Goal: Task Accomplishment & Management: Complete application form

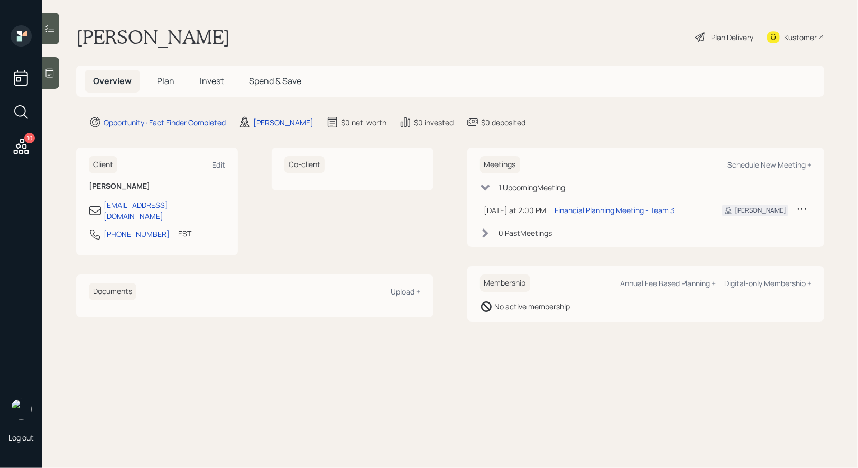
click at [165, 76] on span "Plan" at bounding box center [165, 81] width 17 height 12
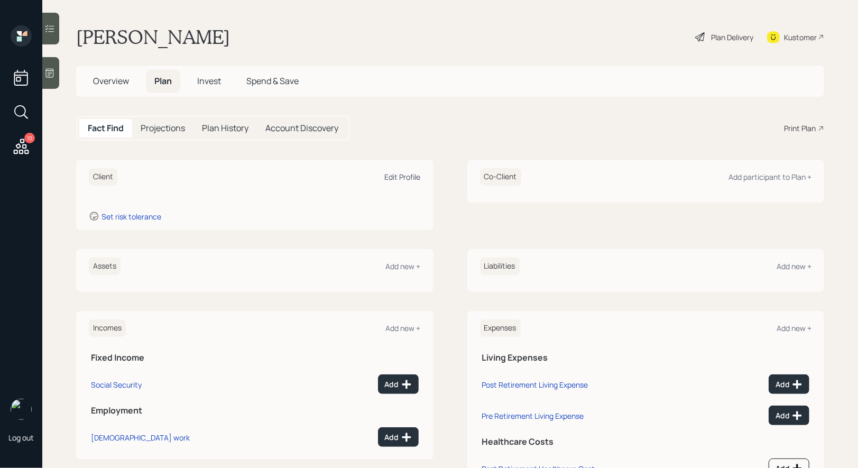
click at [404, 177] on div "Edit Profile" at bounding box center [403, 177] width 36 height 10
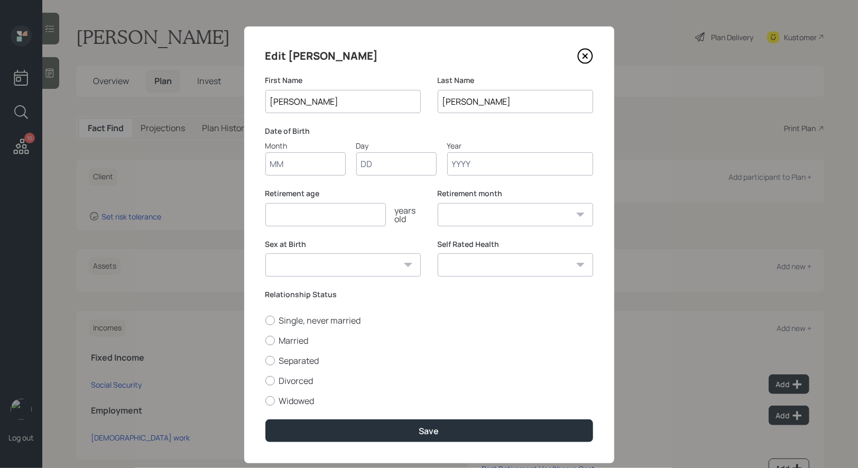
click at [304, 172] on input "Month" at bounding box center [305, 163] width 80 height 23
type input "01"
type input "1980"
select select "1"
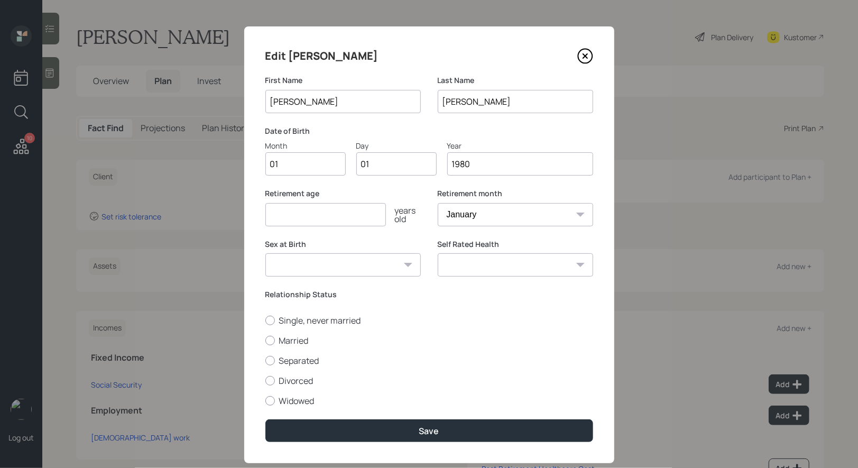
type input "1980"
click at [283, 212] on input "number" at bounding box center [325, 214] width 121 height 23
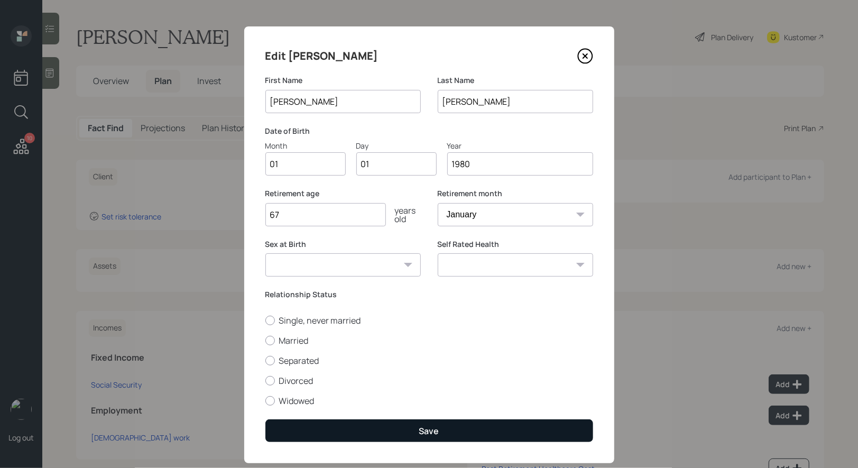
type input "67"
click at [365, 432] on button "Save" at bounding box center [429, 430] width 328 height 23
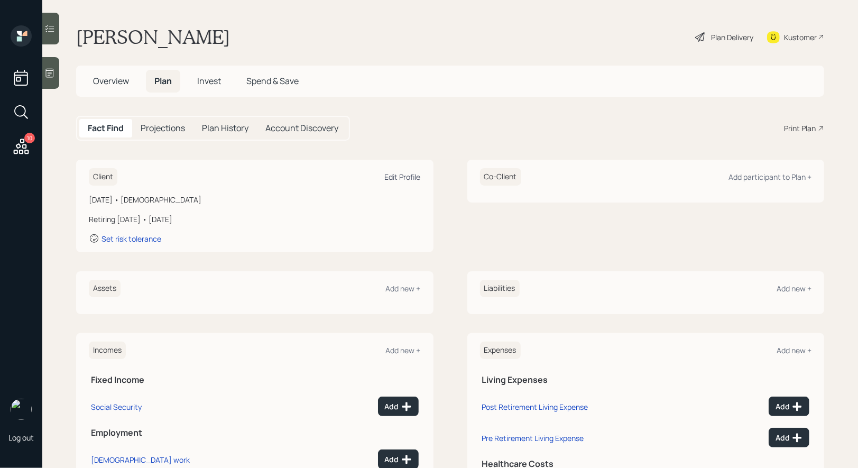
click at [403, 175] on div "Edit Profile" at bounding box center [403, 177] width 36 height 10
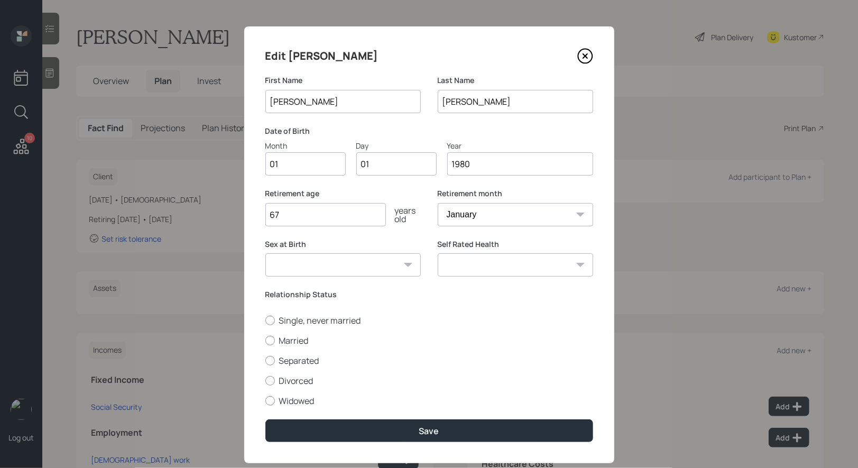
click at [465, 162] on input "1980" at bounding box center [520, 163] width 146 height 23
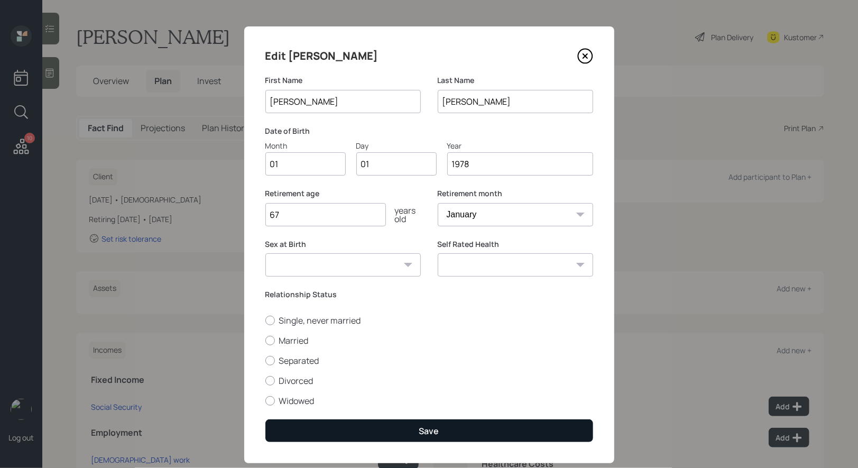
type input "1978"
click at [391, 428] on button "Save" at bounding box center [429, 430] width 328 height 23
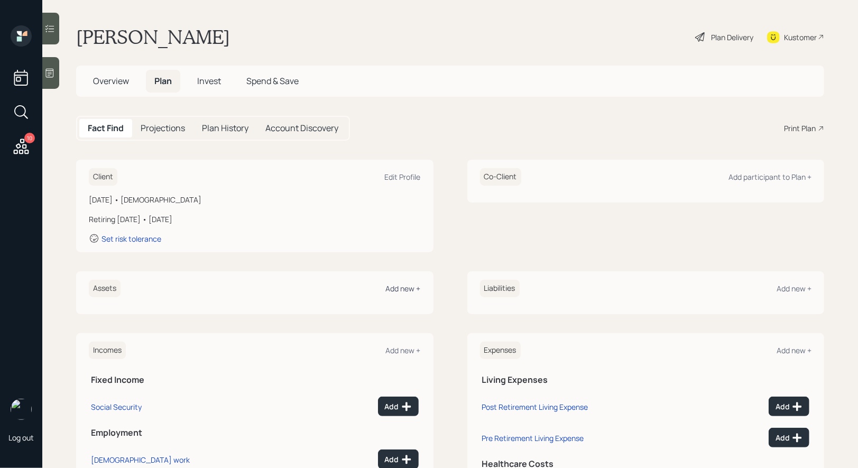
click at [403, 286] on div "Add new +" at bounding box center [403, 288] width 35 height 10
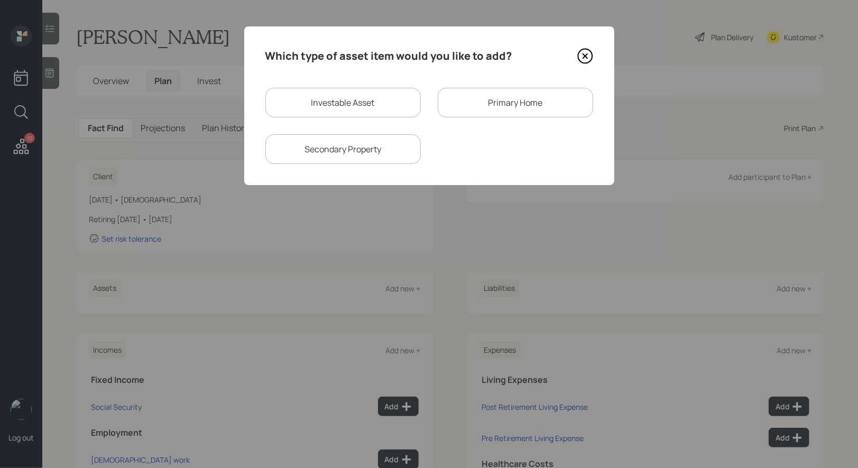
click at [349, 105] on div "Investable Asset" at bounding box center [342, 103] width 155 height 30
select select "taxable"
select select "balanced"
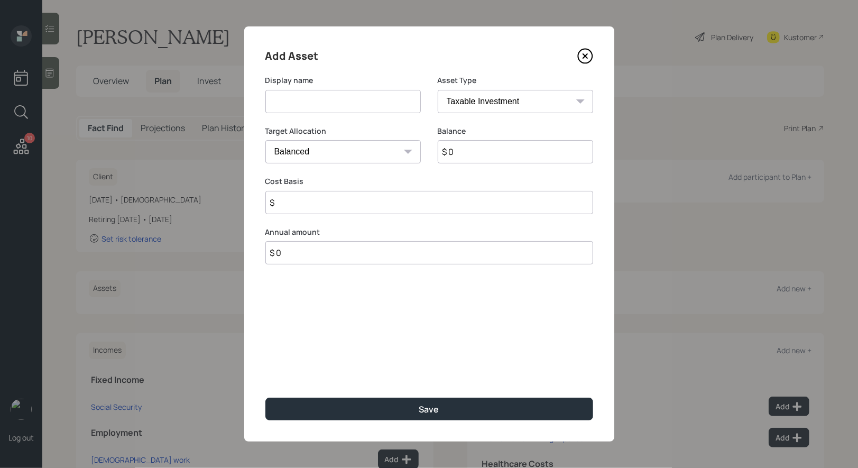
click at [346, 104] on input at bounding box center [342, 101] width 155 height 23
type input "Cash"
click at [509, 152] on input "$ 0" at bounding box center [515, 151] width 155 height 23
type input "$ 200,000"
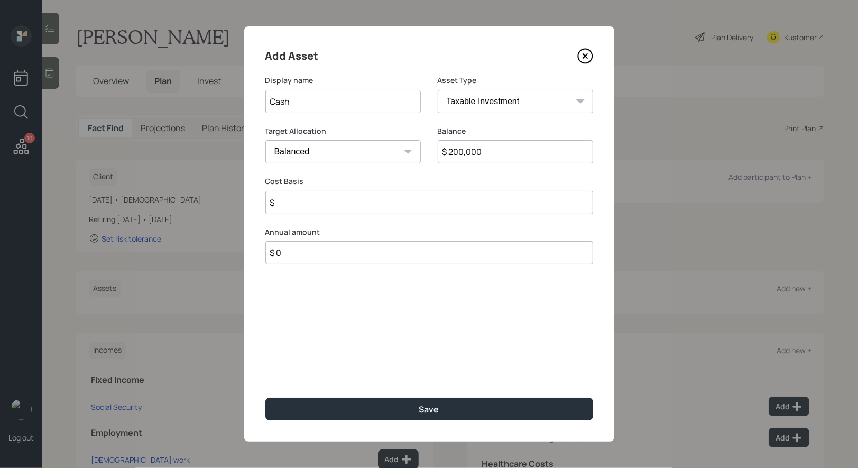
click at [382, 150] on select "Cash Conservative Balanced Aggressive" at bounding box center [342, 151] width 155 height 23
select select "uninvested"
click at [265, 140] on select "Cash Conservative Balanced Aggressive" at bounding box center [342, 151] width 155 height 23
click at [323, 207] on input "$" at bounding box center [429, 202] width 328 height 23
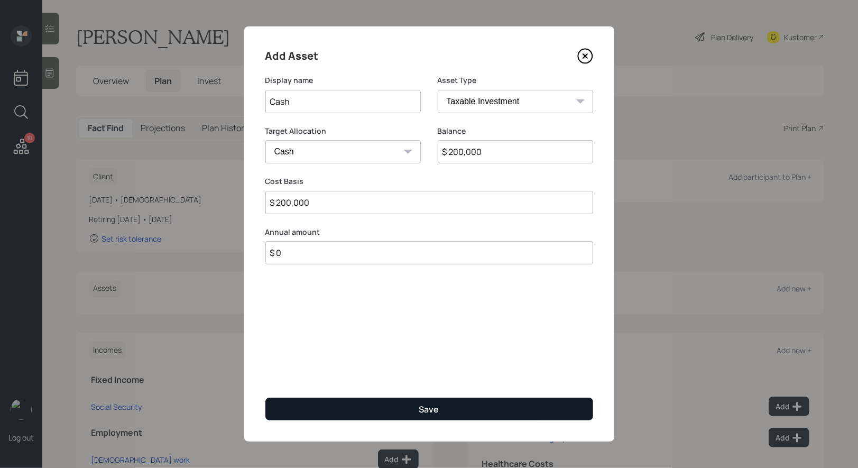
type input "$ 200,000"
click at [343, 410] on button "Save" at bounding box center [429, 409] width 328 height 23
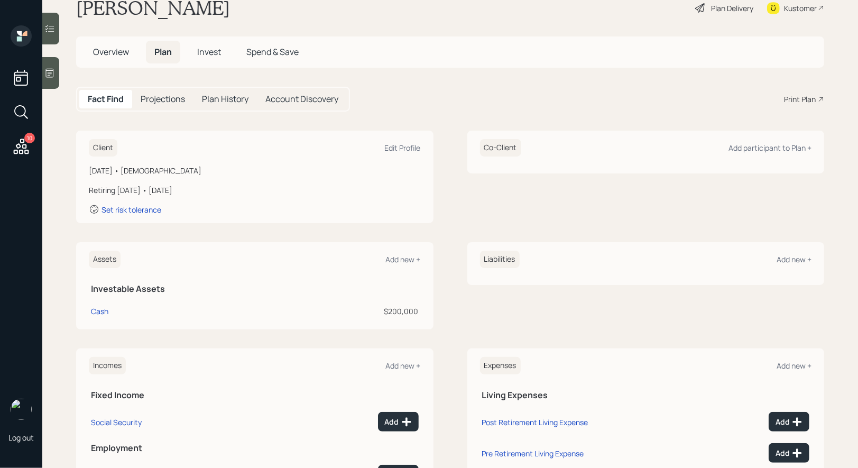
scroll to position [113, 0]
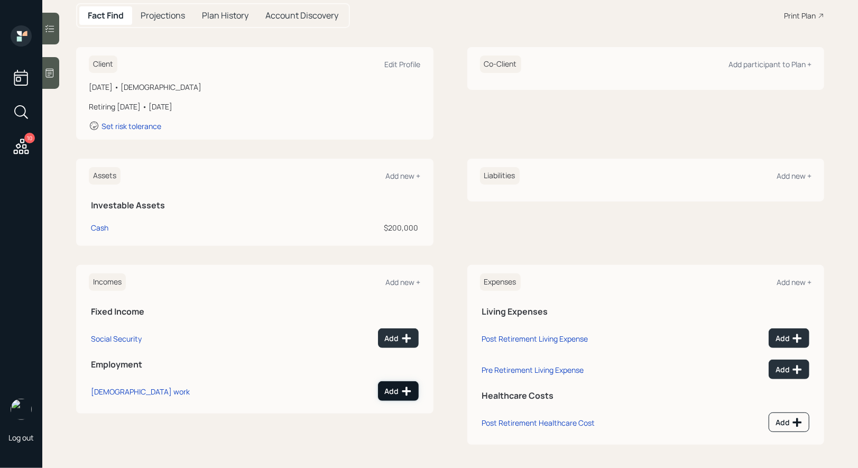
click at [396, 389] on div "Add" at bounding box center [398, 391] width 27 height 11
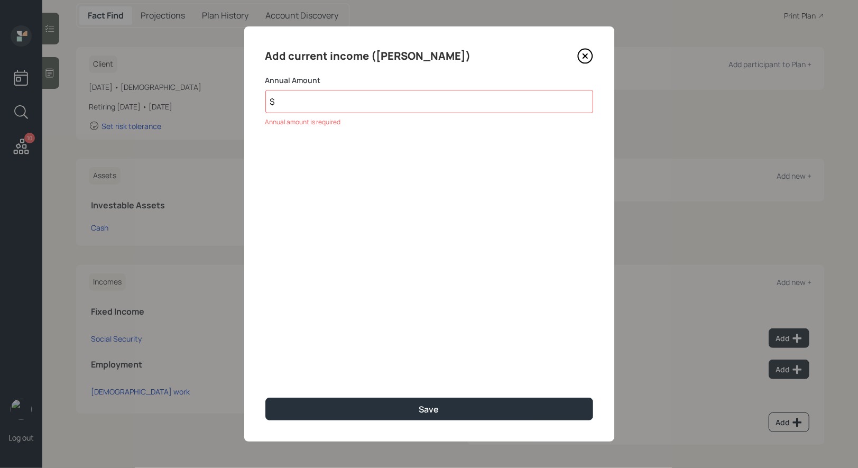
click at [583, 54] on icon at bounding box center [585, 56] width 4 height 4
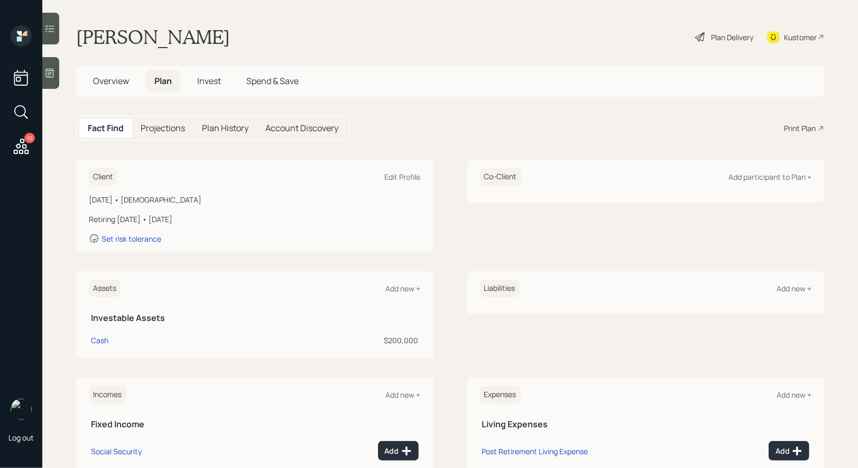
click at [716, 33] on div "Plan Delivery" at bounding box center [732, 37] width 42 height 11
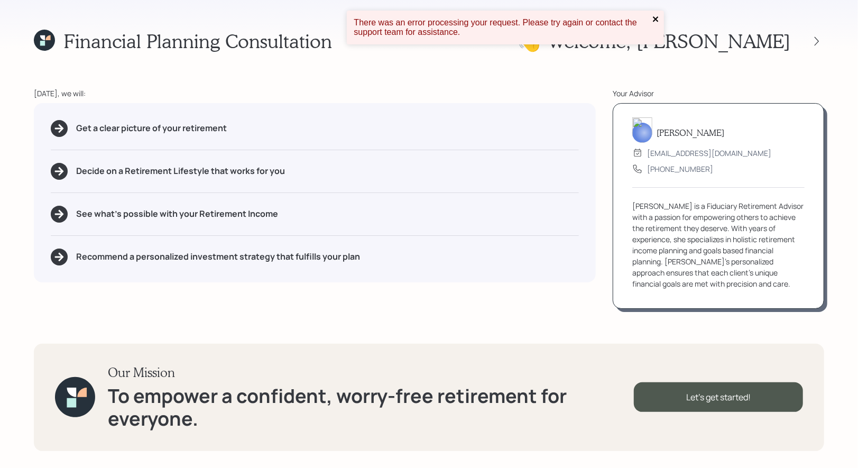
click at [656, 19] on icon "close" at bounding box center [655, 18] width 5 height 5
click at [45, 41] on icon at bounding box center [44, 40] width 21 height 21
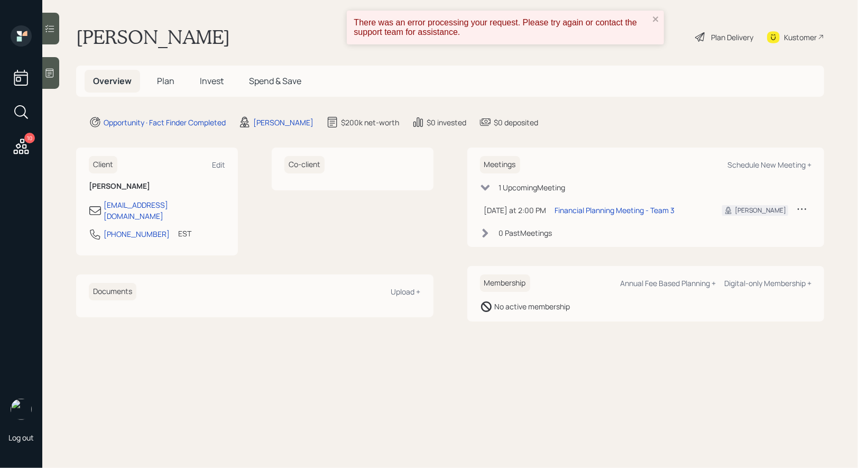
click at [167, 80] on span "Plan" at bounding box center [165, 81] width 17 height 12
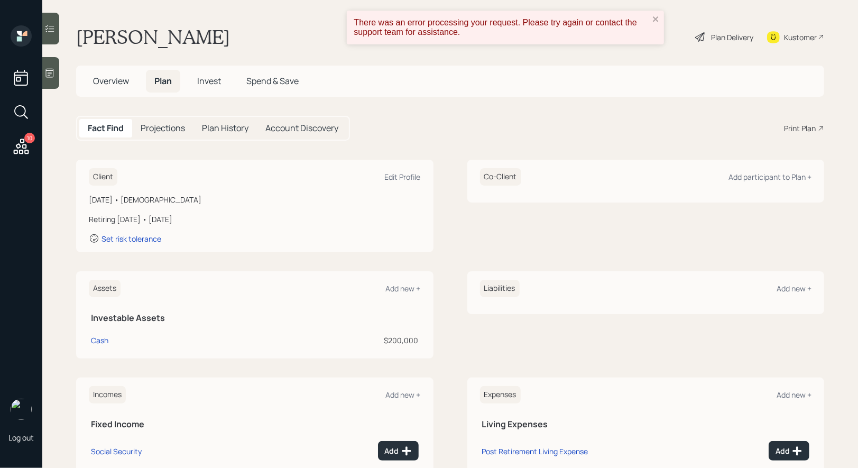
scroll to position [113, 0]
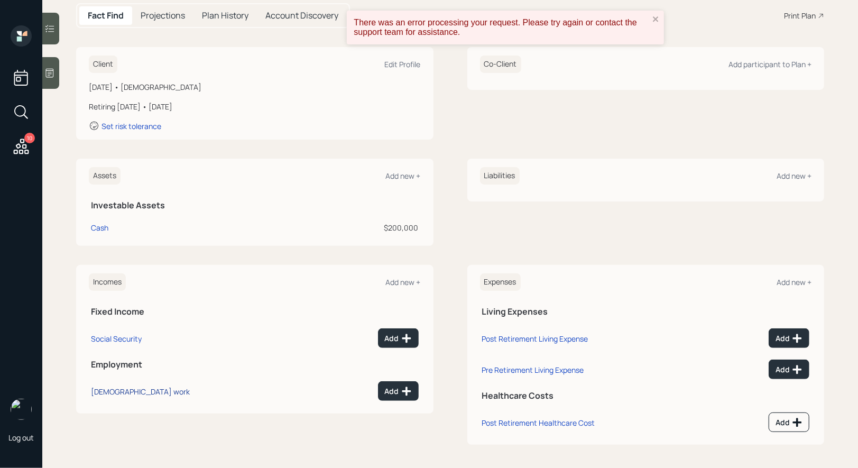
click at [122, 391] on div "[DEMOGRAPHIC_DATA] work" at bounding box center [140, 392] width 99 height 10
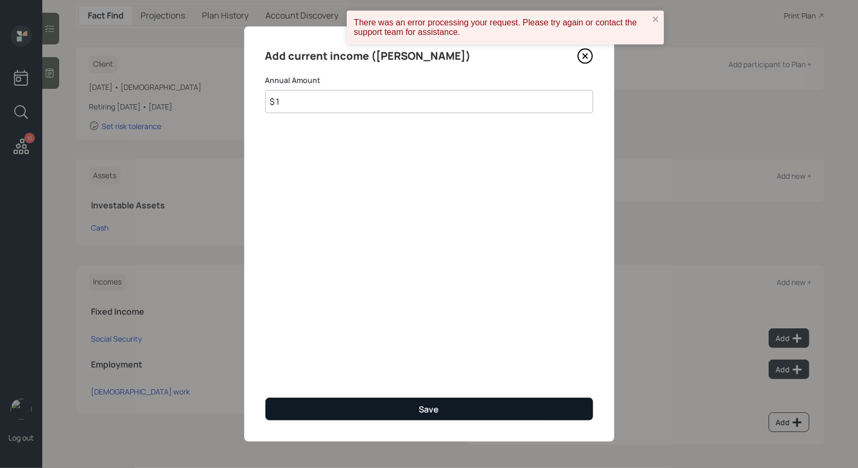
type input "$ 1"
click at [388, 412] on button "Save" at bounding box center [429, 409] width 328 height 23
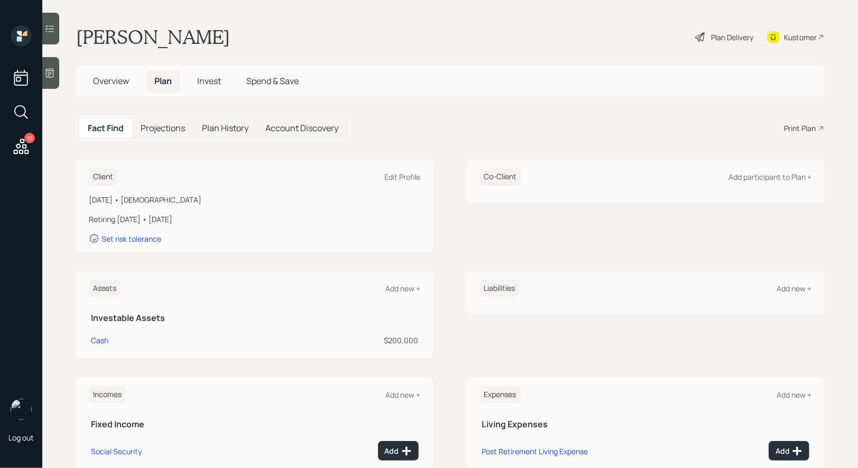
click at [727, 38] on div "Plan Delivery" at bounding box center [732, 37] width 42 height 11
